Goal: Task Accomplishment & Management: Use online tool/utility

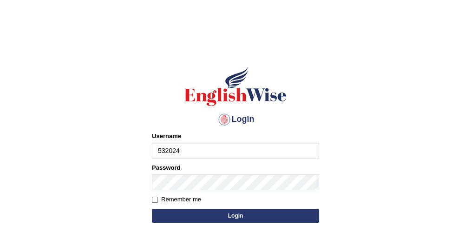
click at [227, 150] on input "532024" at bounding box center [235, 151] width 167 height 16
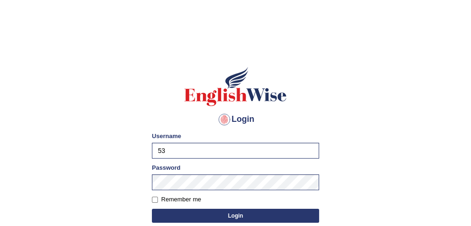
type input "5"
type input "yusuf123"
click at [176, 218] on button "Login" at bounding box center [235, 216] width 167 height 14
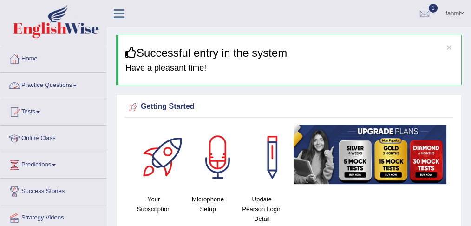
click at [79, 89] on link "Practice Questions" at bounding box center [53, 84] width 106 height 23
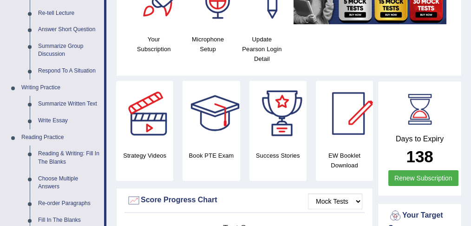
scroll to position [201, 0]
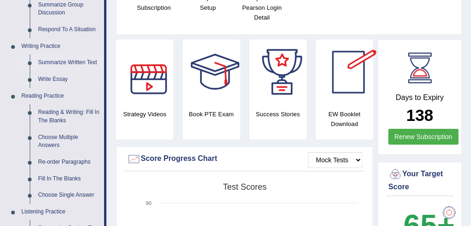
click at [80, 65] on link "Summarize Written Text" at bounding box center [69, 62] width 70 height 17
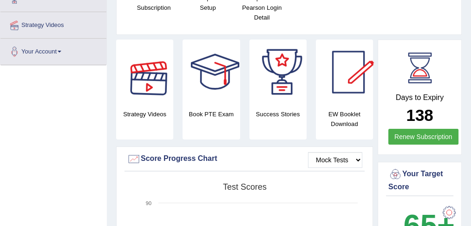
scroll to position [203, 0]
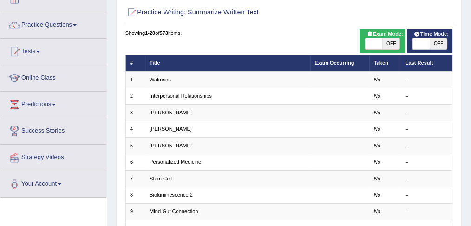
scroll to position [63, 0]
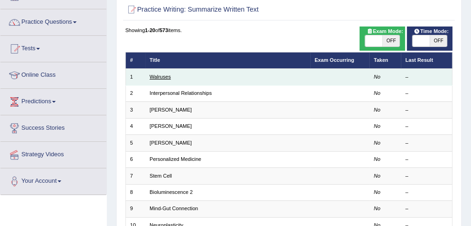
click at [158, 76] on link "Walruses" at bounding box center [160, 77] width 21 height 6
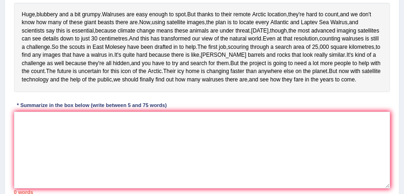
scroll to position [162, 0]
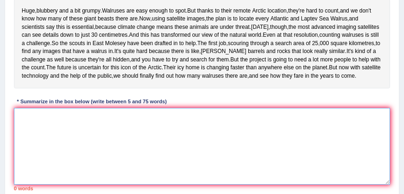
click at [138, 160] on textarea at bounding box center [202, 146] width 377 height 77
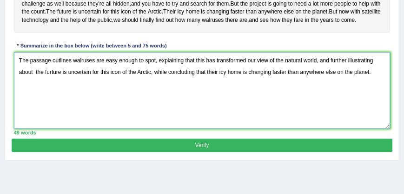
scroll to position [226, 0]
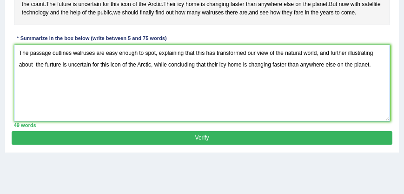
click at [50, 104] on textarea "The passage outlines walruses are easy enough to spot, explaining that this has…" at bounding box center [202, 83] width 377 height 77
type textarea "The passage outlines walruses are easy enough to spot, explaining that this has…"
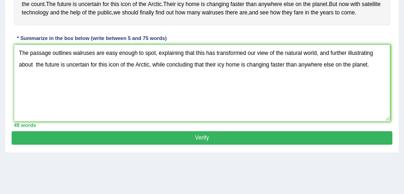
click at [352, 145] on button "Verify" at bounding box center [202, 137] width 380 height 13
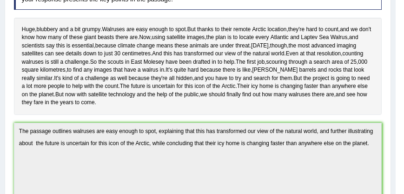
scroll to position [148, 0]
